Goal: Task Accomplishment & Management: Manage account settings

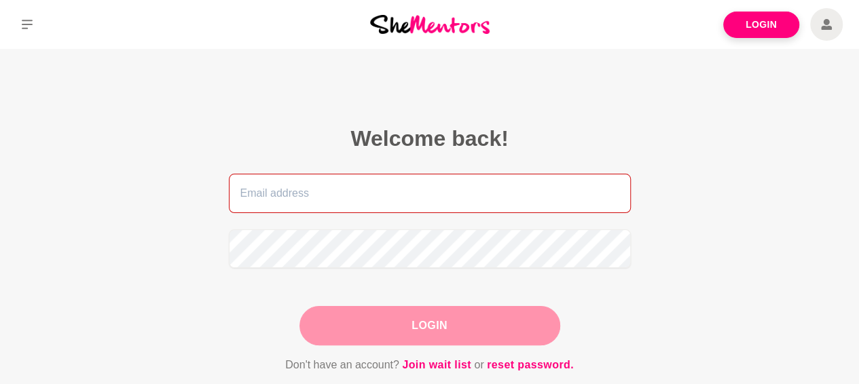
click at [300, 200] on input "email" at bounding box center [430, 193] width 402 height 39
type input "[EMAIL_ADDRESS][DOMAIN_NAME]"
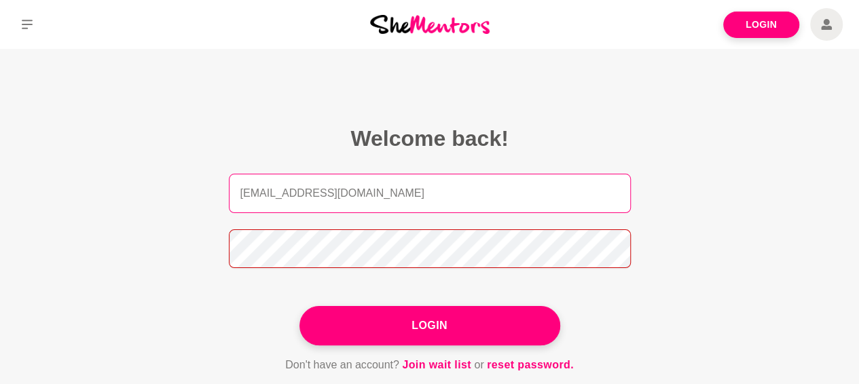
click at [299, 306] on button "Login" at bounding box center [429, 325] width 261 height 39
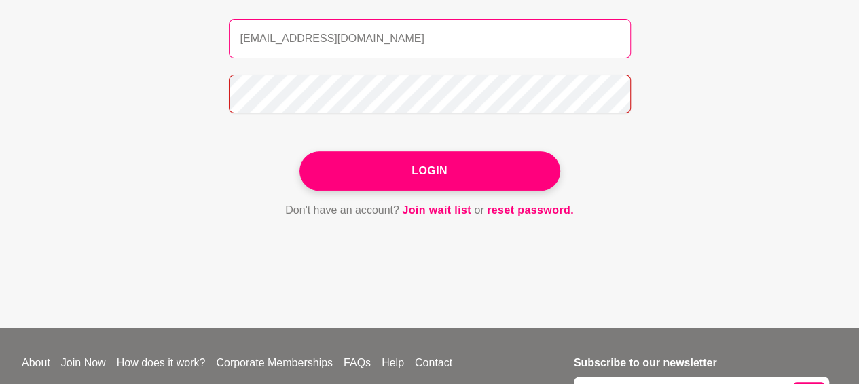
scroll to position [203, 0]
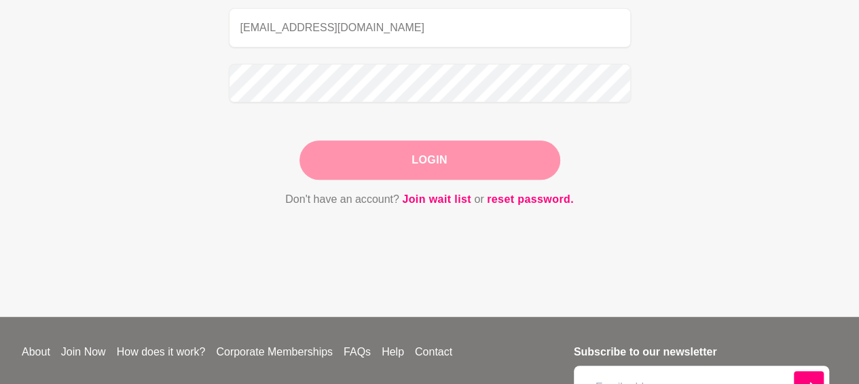
click at [488, 165] on button "Login" at bounding box center [429, 160] width 261 height 39
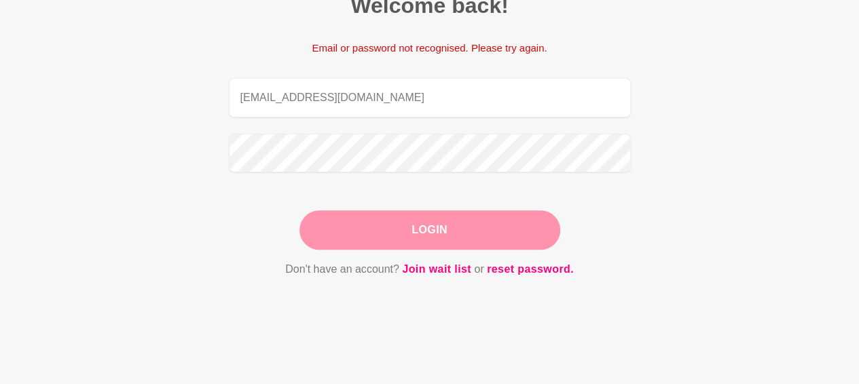
scroll to position [132, 0]
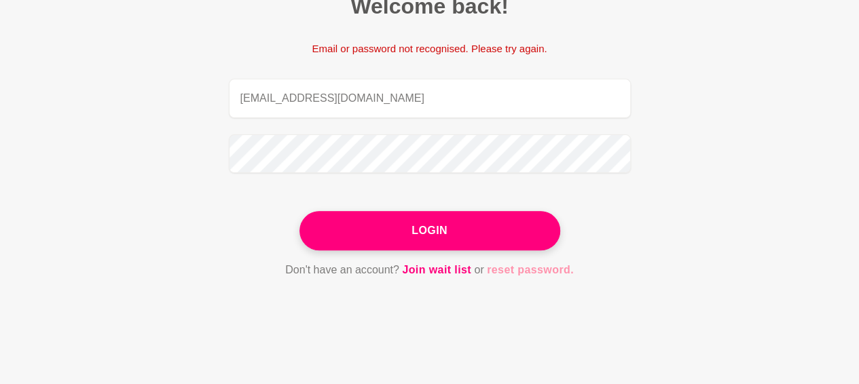
click at [532, 272] on link "reset password." at bounding box center [530, 270] width 87 height 18
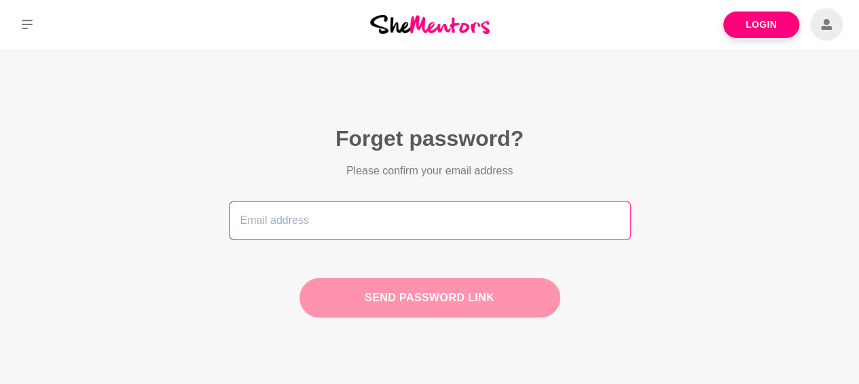
click at [376, 232] on input "email" at bounding box center [430, 220] width 402 height 39
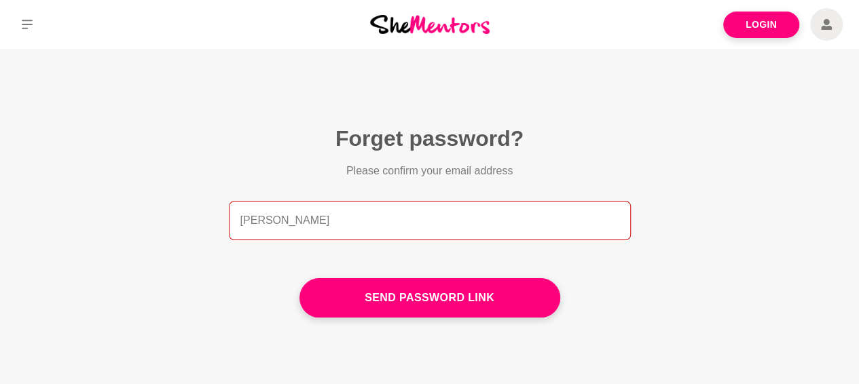
type input "[EMAIL_ADDRESS][DOMAIN_NAME]"
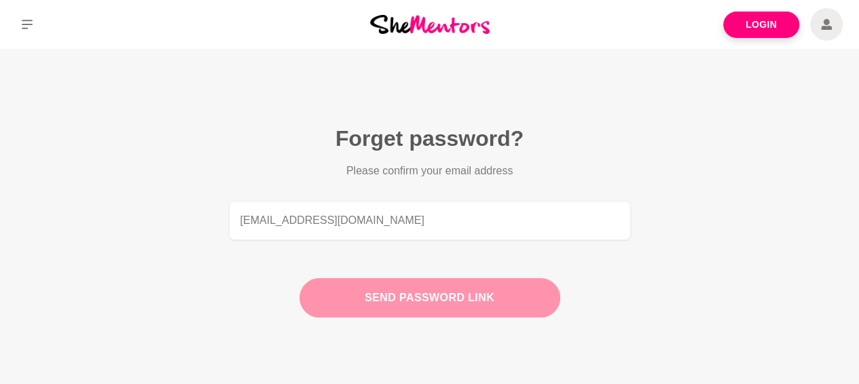
click at [426, 299] on button "Send password link" at bounding box center [429, 297] width 261 height 39
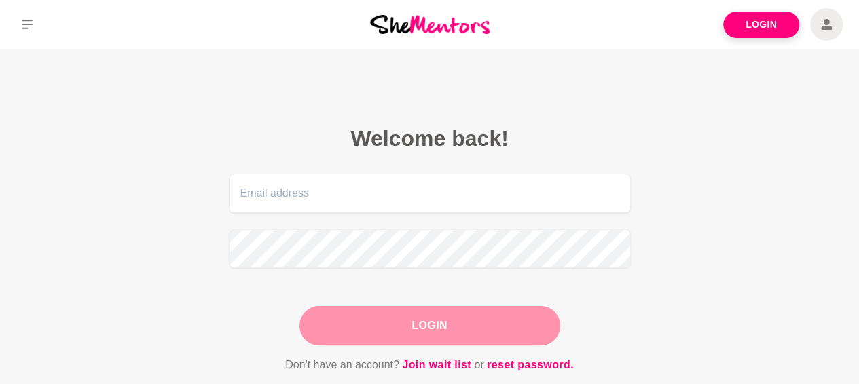
click at [426, 299] on form "Login Don't have an account? Join wait list or reset password." at bounding box center [430, 274] width 402 height 200
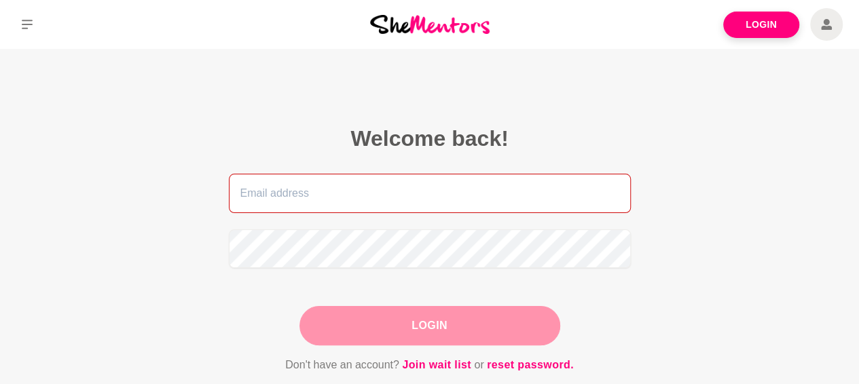
click at [301, 200] on input "email" at bounding box center [430, 193] width 402 height 39
type input "[EMAIL_ADDRESS][DOMAIN_NAME]"
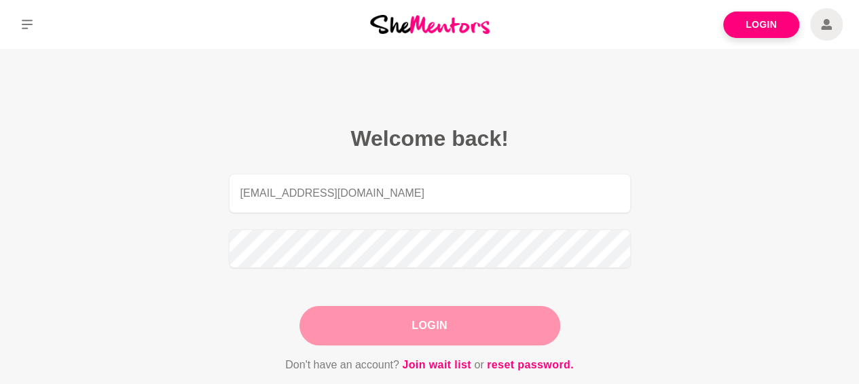
click at [458, 333] on button "Login" at bounding box center [429, 325] width 261 height 39
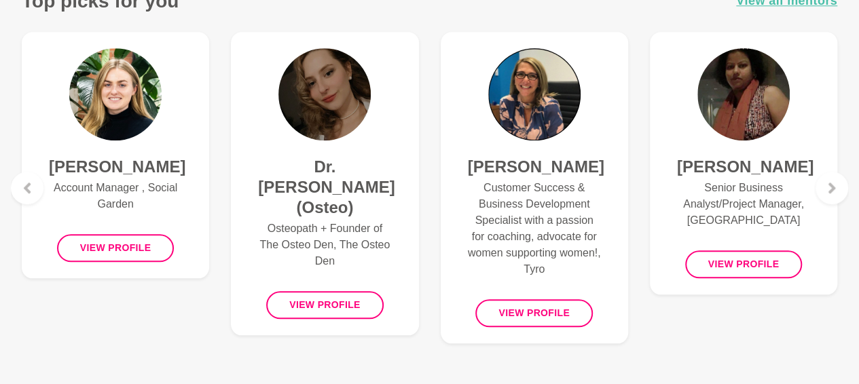
scroll to position [587, 0]
click at [836, 191] on icon at bounding box center [831, 188] width 11 height 11
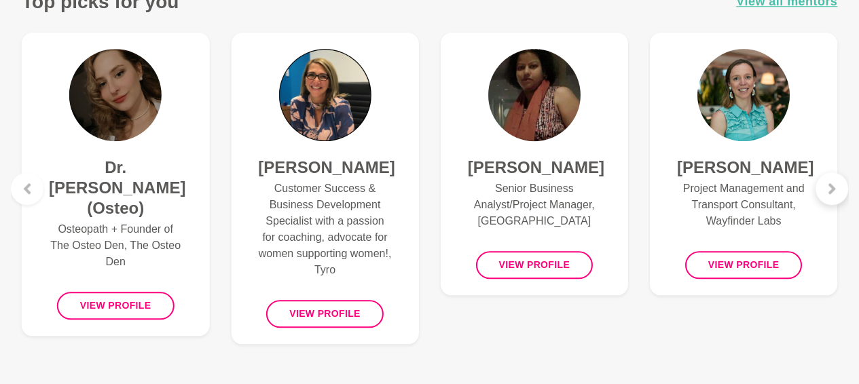
click at [836, 191] on icon at bounding box center [831, 188] width 11 height 11
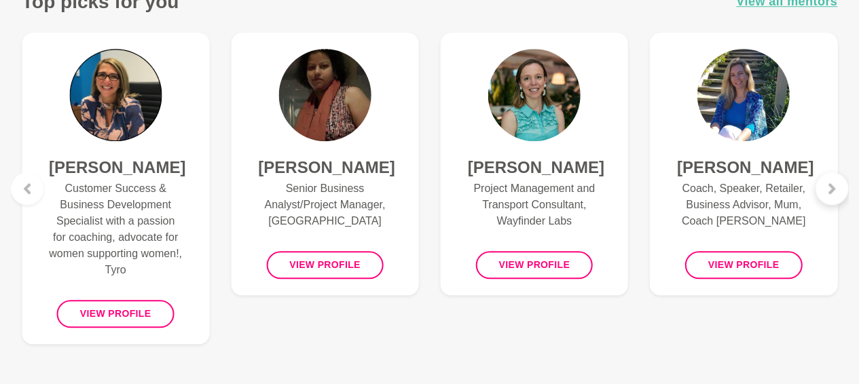
click at [836, 191] on icon at bounding box center [831, 188] width 11 height 11
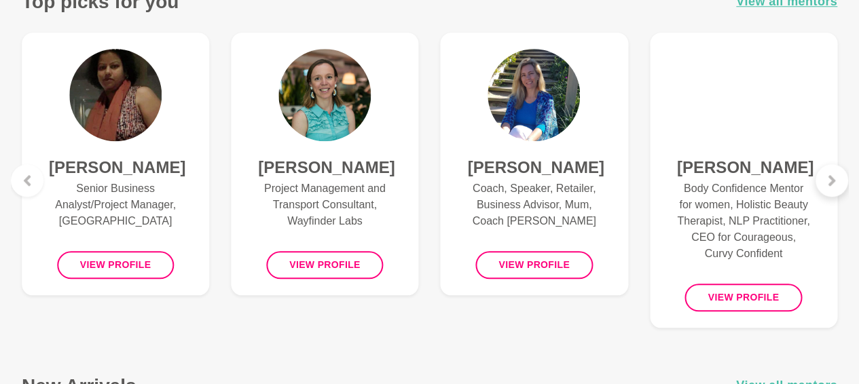
click at [830, 185] on icon at bounding box center [831, 180] width 11 height 11
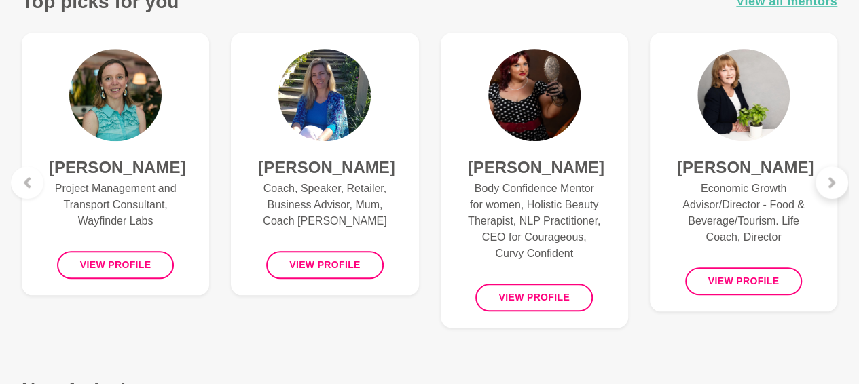
click at [830, 185] on icon at bounding box center [831, 182] width 7 height 11
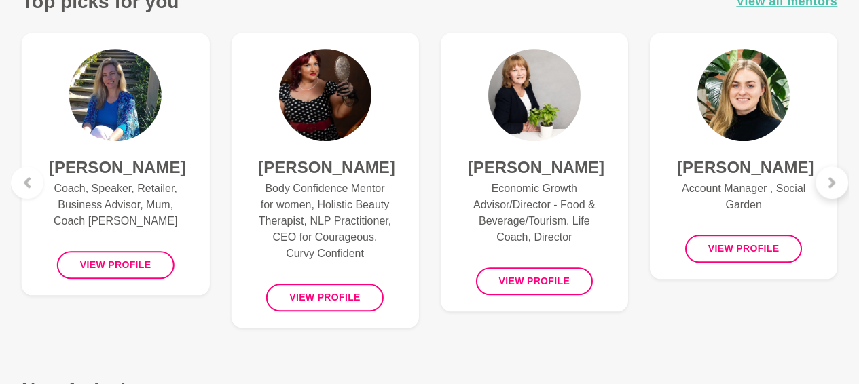
click at [830, 185] on icon at bounding box center [831, 182] width 7 height 11
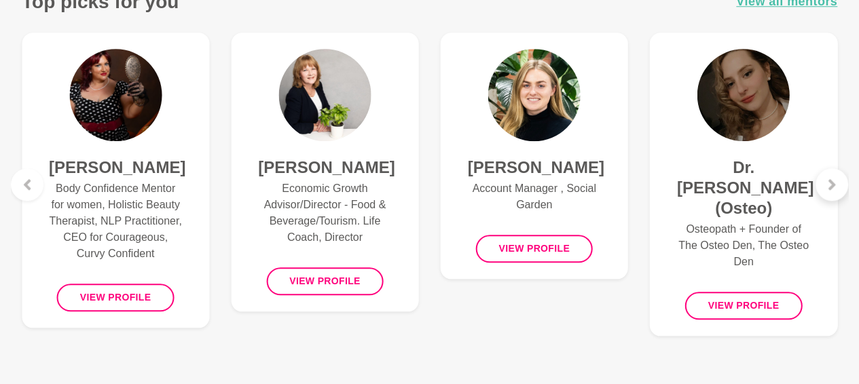
click at [830, 185] on icon at bounding box center [831, 184] width 7 height 11
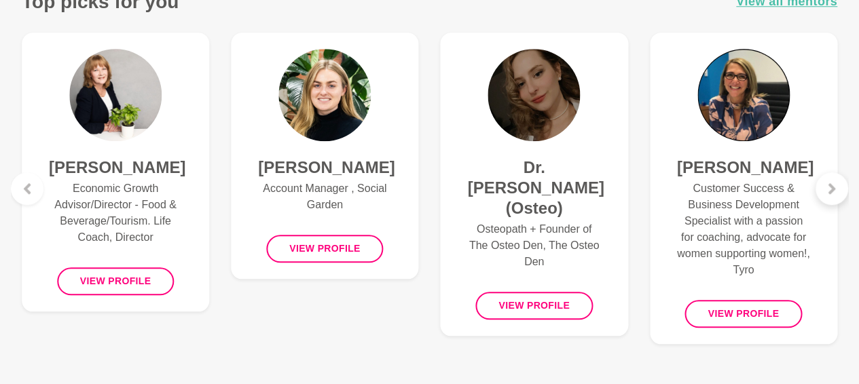
click at [830, 185] on icon at bounding box center [831, 188] width 7 height 11
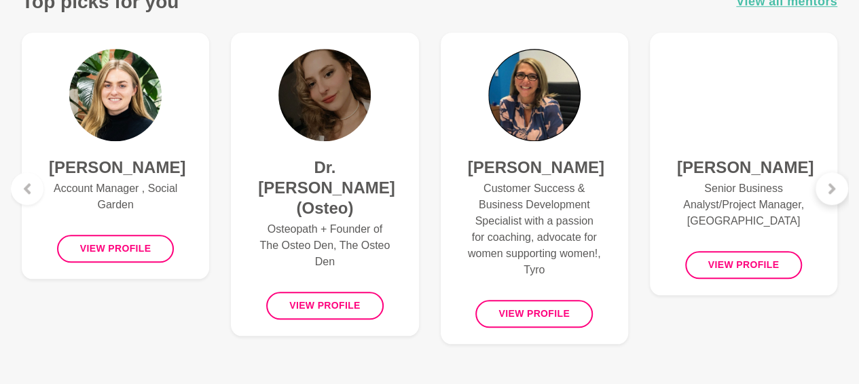
click at [830, 185] on icon at bounding box center [831, 188] width 7 height 11
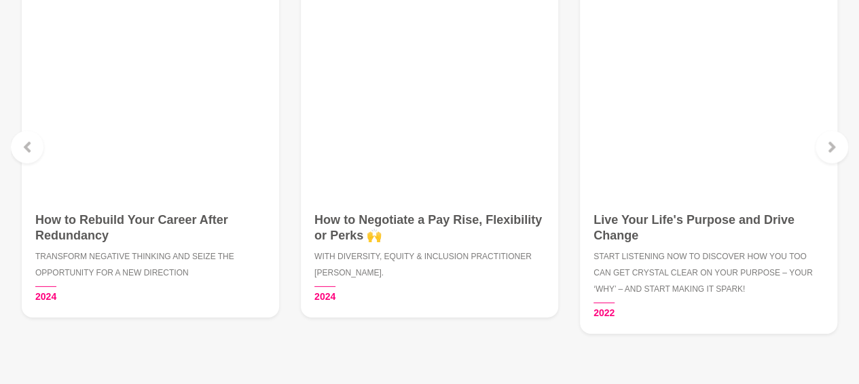
scroll to position [1964, 0]
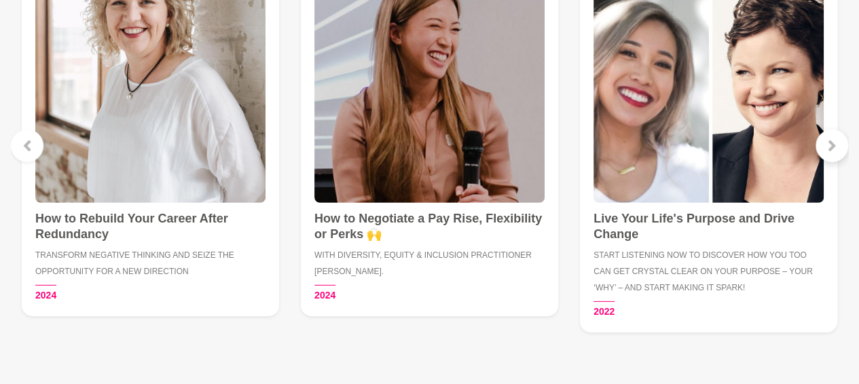
click at [829, 141] on icon at bounding box center [831, 146] width 7 height 11
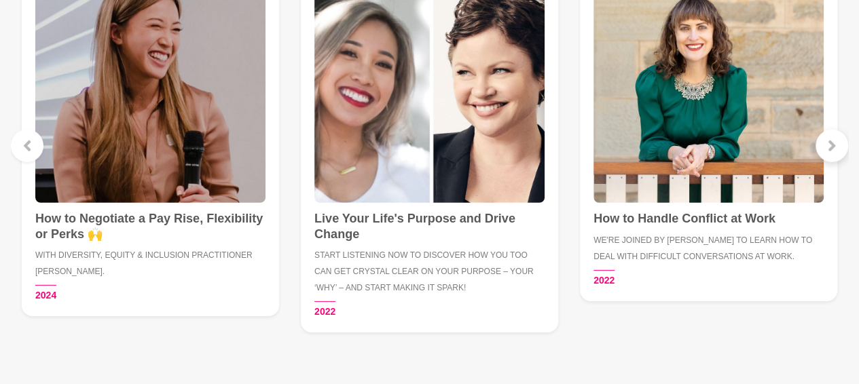
click at [829, 141] on icon at bounding box center [831, 146] width 7 height 11
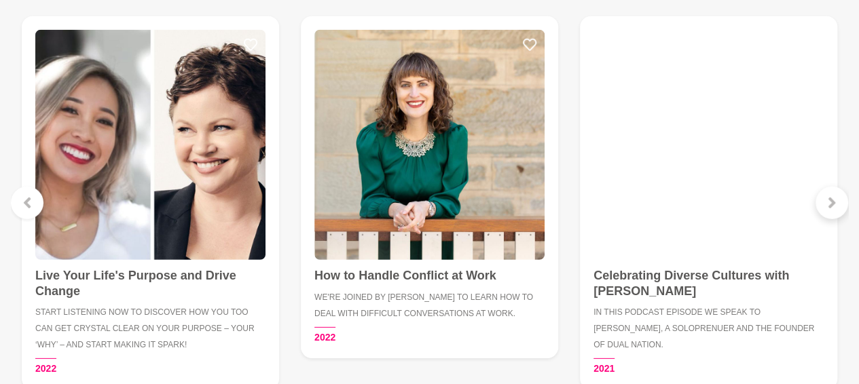
scroll to position [1909, 0]
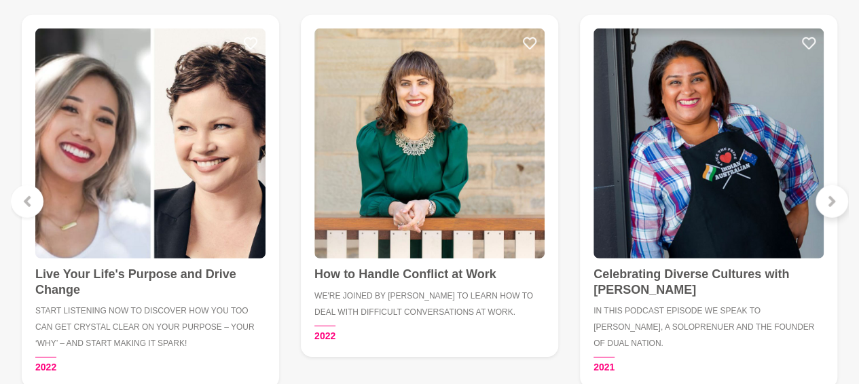
click at [828, 200] on icon at bounding box center [831, 201] width 11 height 11
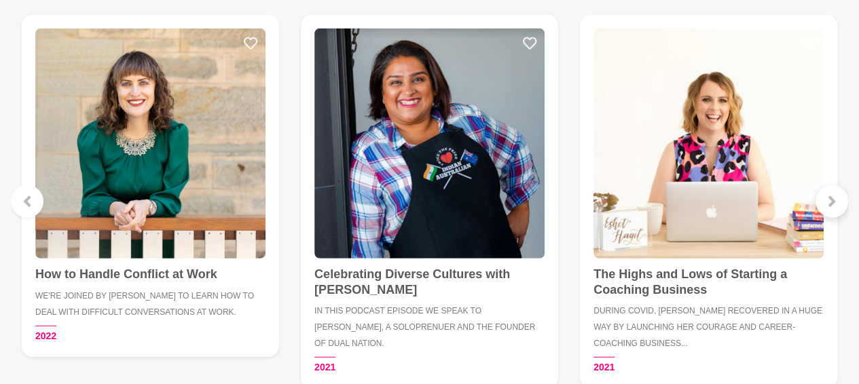
click at [828, 200] on icon at bounding box center [831, 201] width 11 height 11
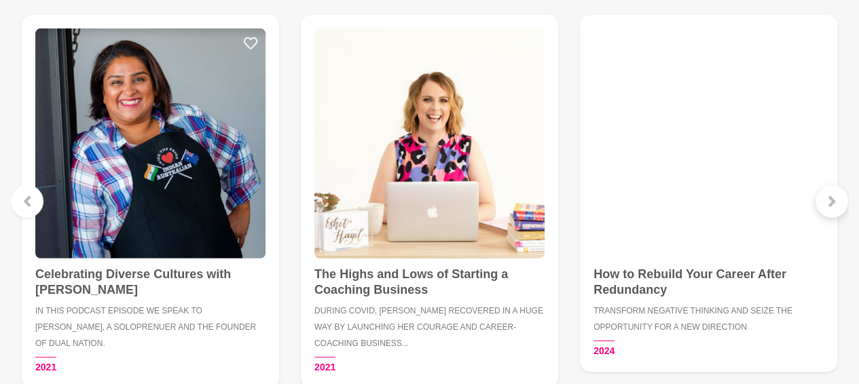
click at [828, 200] on icon at bounding box center [831, 201] width 11 height 11
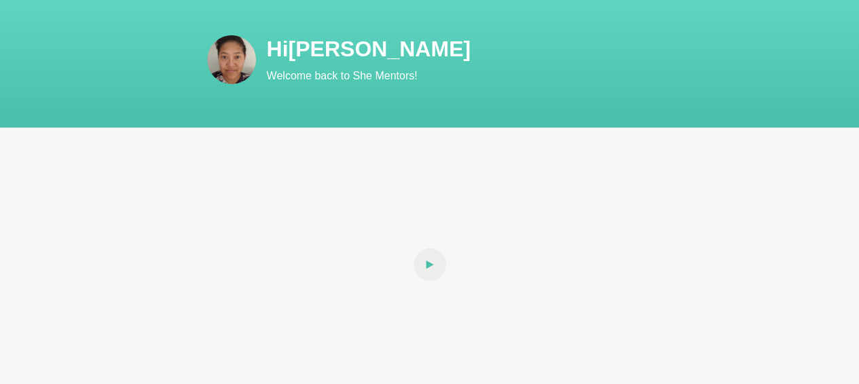
scroll to position [0, 0]
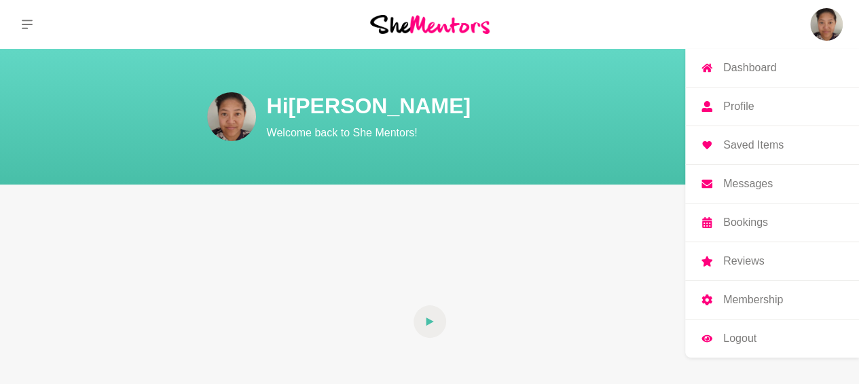
click at [739, 104] on p "Profile" at bounding box center [738, 106] width 31 height 11
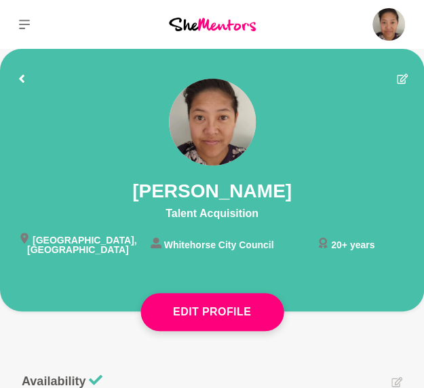
click at [194, 22] on img at bounding box center [212, 25] width 87 height 14
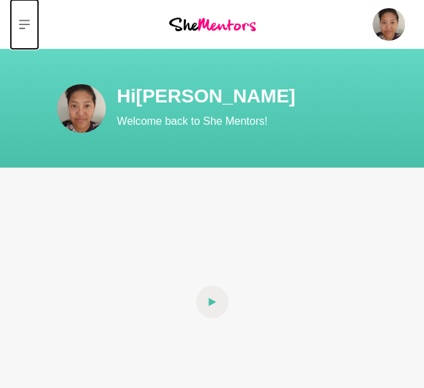
click at [19, 22] on icon at bounding box center [24, 24] width 11 height 11
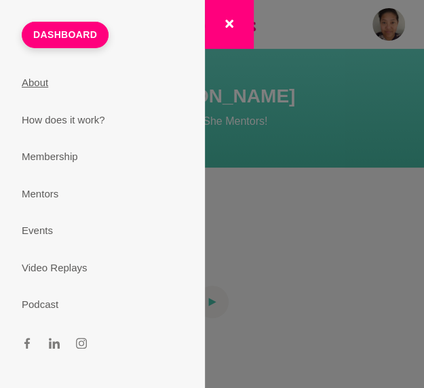
click at [31, 82] on link "About" at bounding box center [102, 83] width 194 height 37
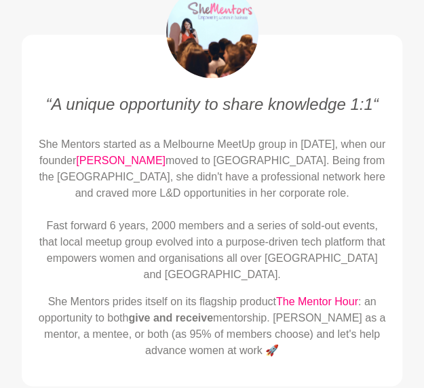
scroll to position [213, 0]
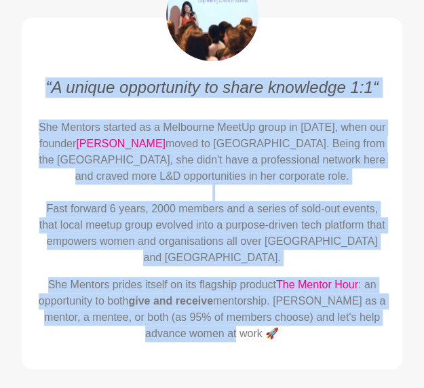
drag, startPoint x: 48, startPoint y: 82, endPoint x: 310, endPoint y: 343, distance: 370.2
click at [310, 343] on div "“A unique opportunity to share knowledge 1:1“ She Mentors started as a Melbourn…" at bounding box center [212, 215] width 348 height 276
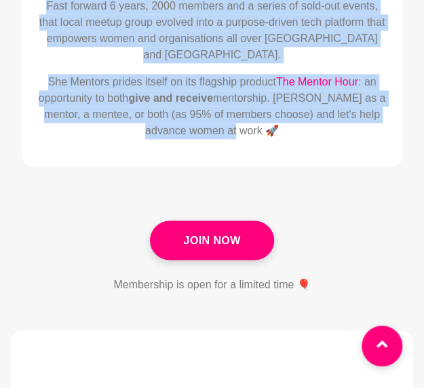
scroll to position [416, 0]
copy div "“A unique opportunity to share knowledge 1:1“ She Mentors started as a Melbourn…"
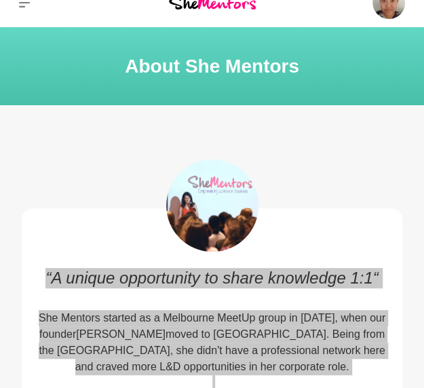
scroll to position [0, 0]
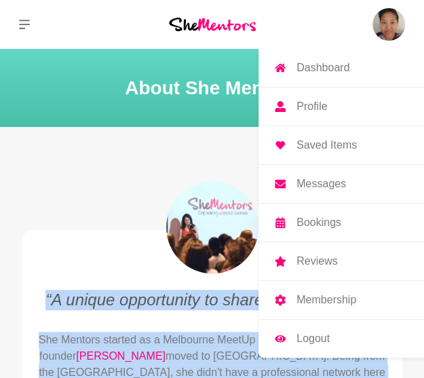
click at [379, 26] on img at bounding box center [389, 24] width 33 height 33
click at [305, 114] on link "Profile" at bounding box center [346, 107] width 174 height 38
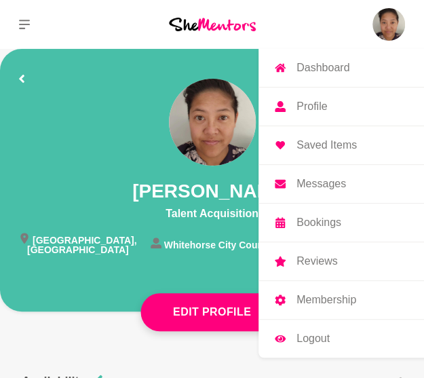
click at [305, 114] on link "Profile" at bounding box center [346, 107] width 174 height 38
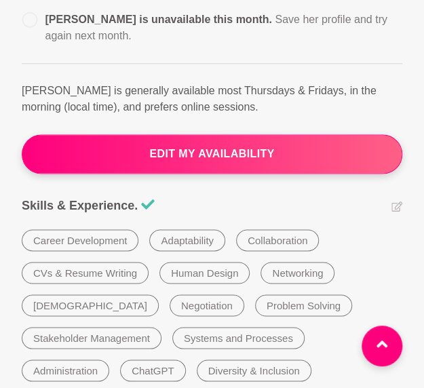
scroll to position [394, 0]
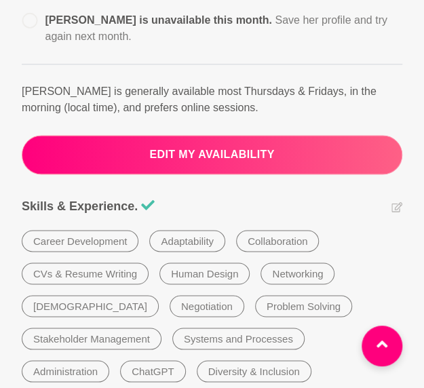
click at [221, 158] on button "edit my availability" at bounding box center [212, 154] width 381 height 39
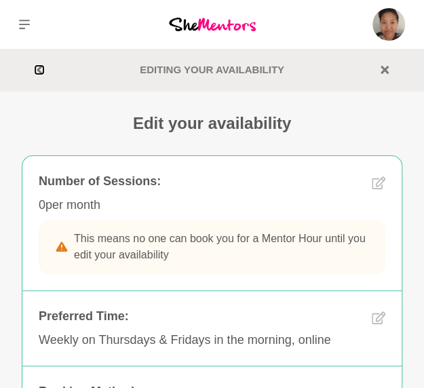
click at [37, 66] on icon at bounding box center [39, 70] width 8 height 8
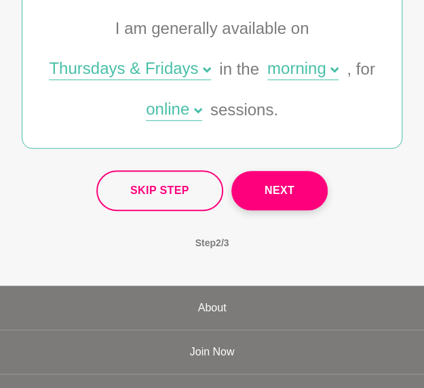
scroll to position [242, 0]
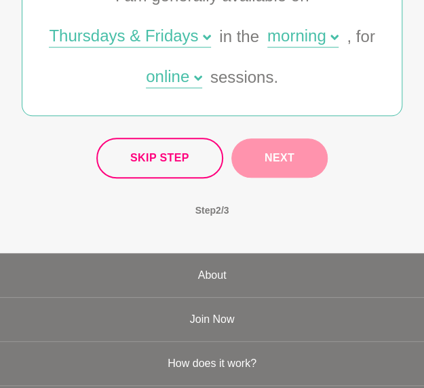
click at [270, 165] on button "Next" at bounding box center [280, 158] width 96 height 39
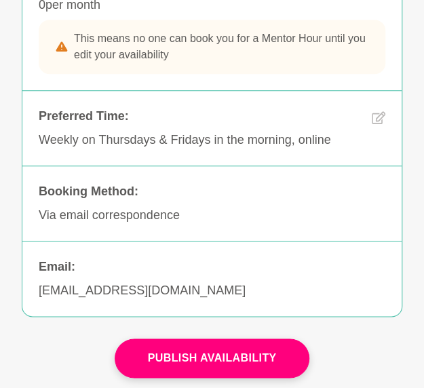
scroll to position [221, 0]
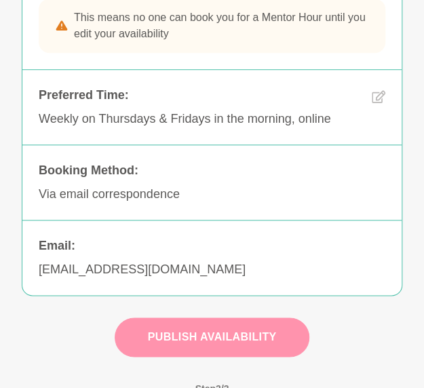
click at [239, 330] on button "Publish Availability" at bounding box center [213, 337] width 196 height 39
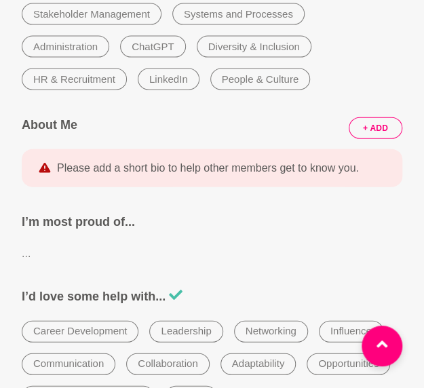
scroll to position [727, 0]
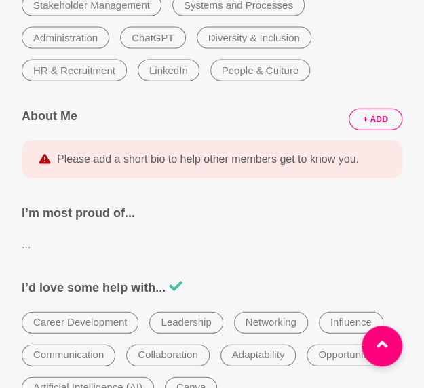
click at [383, 122] on button "+ ADD" at bounding box center [376, 120] width 54 height 22
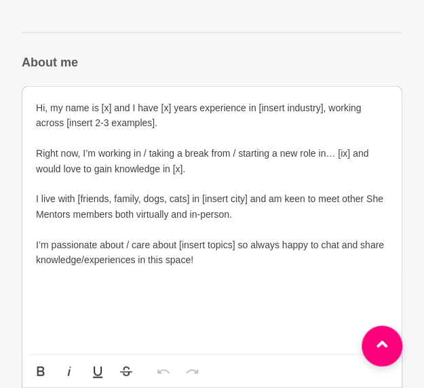
scroll to position [590, 0]
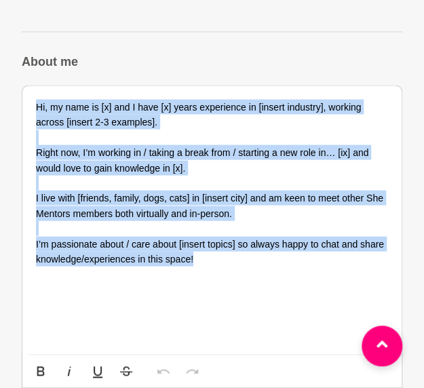
drag, startPoint x: 201, startPoint y: 261, endPoint x: 27, endPoint y: 86, distance: 246.8
click at [27, 86] on div "Hi, my name is [x] and I have [x] years experience in [insert industry], workin…" at bounding box center [212, 222] width 380 height 272
copy div "Hi, my name is [x] and I have [x] years experience in [insert industry], workin…"
